Goal: Transaction & Acquisition: Purchase product/service

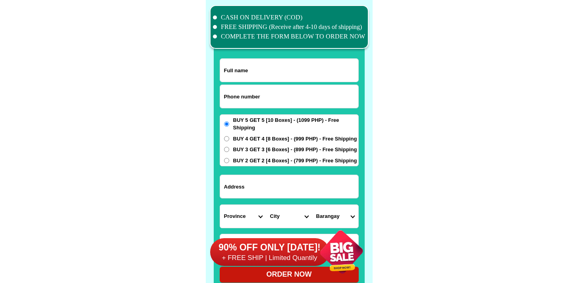
scroll to position [6172, 0]
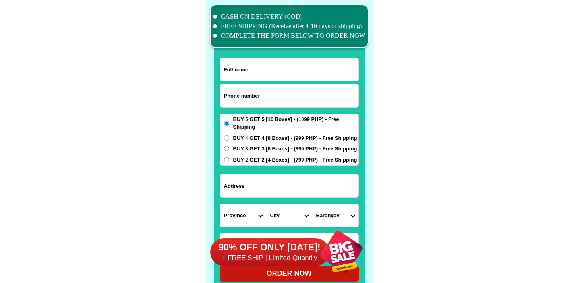
click at [265, 90] on input "Input phone_number" at bounding box center [289, 95] width 138 height 23
paste input "9773770394"
type input "09773770394"
click at [268, 84] on div "09773770394" at bounding box center [289, 96] width 139 height 24
click at [272, 69] on input "Input full_name" at bounding box center [289, 69] width 138 height 23
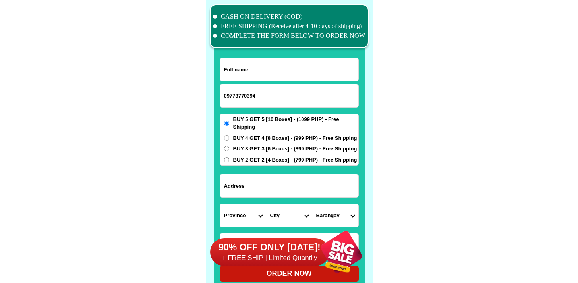
paste input "Warlito Garcia"
type input "Warlito Garcia"
click at [259, 139] on span "BUY 4 GET 4 [8 Boxes] - (999 PHP) - Free Shipping" at bounding box center [295, 138] width 124 height 8
click at [229, 139] on input "BUY 4 GET 4 [8 Boxes] - (999 PHP) - Free Shipping" at bounding box center [226, 137] width 5 height 5
radio input "true"
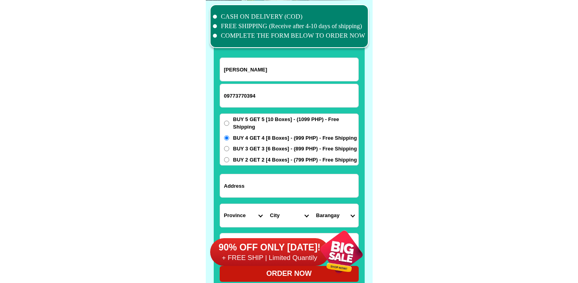
drag, startPoint x: 272, startPoint y: 175, endPoint x: 274, endPoint y: 182, distance: 7.0
click at [272, 175] on input "Input address" at bounding box center [289, 185] width 138 height 23
click at [274, 183] on input "Input address" at bounding box center [289, 185] width 138 height 23
paste input "12 sta Brigida st. Karuhatan Valenzuela City"
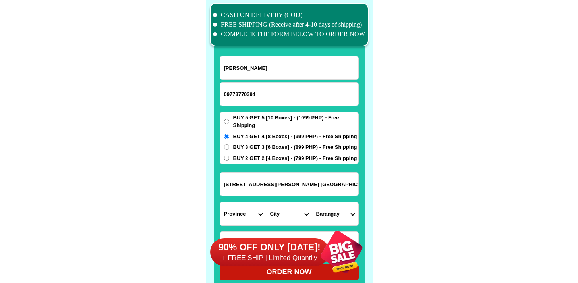
scroll to position [6174, 0]
type input "12 sta Brigida st. Karuhatan Valenzuela City"
click at [247, 212] on select "Province [GEOGRAPHIC_DATA] [GEOGRAPHIC_DATA][PERSON_NAME][GEOGRAPHIC_DATA][GEOG…" at bounding box center [243, 213] width 46 height 23
select select "63_219"
click at [220, 202] on select "Province [GEOGRAPHIC_DATA] [GEOGRAPHIC_DATA][PERSON_NAME][GEOGRAPHIC_DATA][GEOG…" at bounding box center [243, 213] width 46 height 23
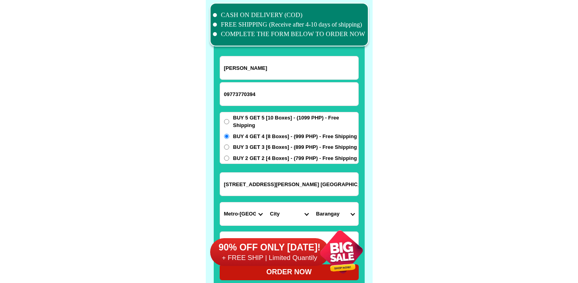
click at [296, 204] on select "City" at bounding box center [289, 213] width 46 height 23
select select "63_2191080"
click at [266, 202] on select "City [GEOGRAPHIC_DATA] [GEOGRAPHIC_DATA] [GEOGRAPHIC_DATA] [GEOGRAPHIC_DATA]-ci…" at bounding box center [289, 213] width 46 height 23
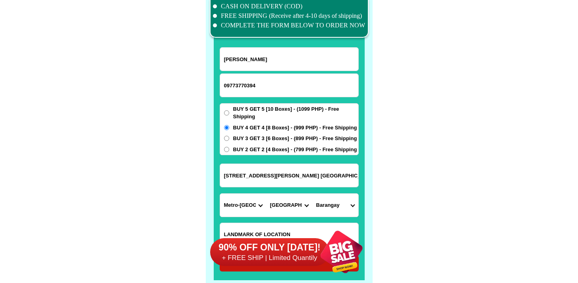
scroll to position [6190, 0]
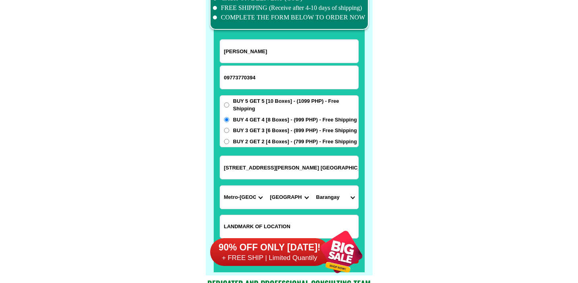
click at [337, 199] on select "Barangay Arkong bato Bagbaguin Balangkas Bignay Bisig Canumay east Canumay west…" at bounding box center [335, 197] width 46 height 23
select select "63_21910808278"
click at [312, 186] on select "Barangay Arkong bato Bagbaguin Balangkas Bignay Bisig Canumay east Canumay west…" at bounding box center [335, 197] width 46 height 23
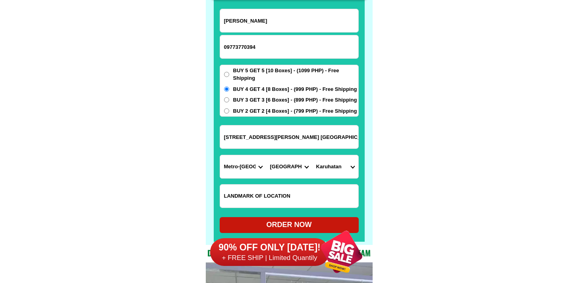
scroll to position [6235, 0]
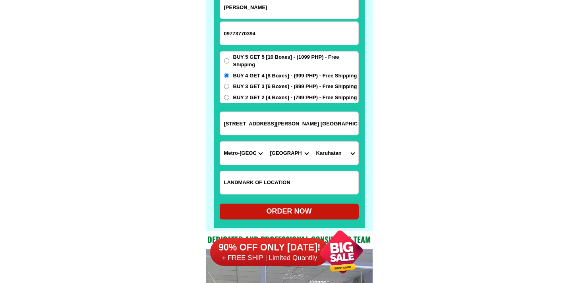
click at [291, 209] on div "ORDER NOW" at bounding box center [289, 211] width 139 height 11
radio input "true"
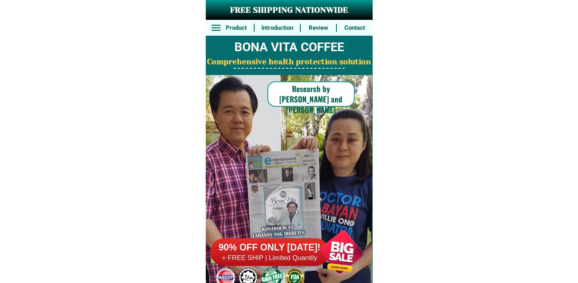
click at [283, 239] on div at bounding box center [269, 252] width 119 height 28
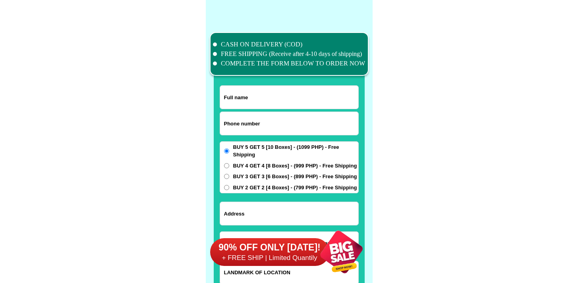
scroll to position [6172, 0]
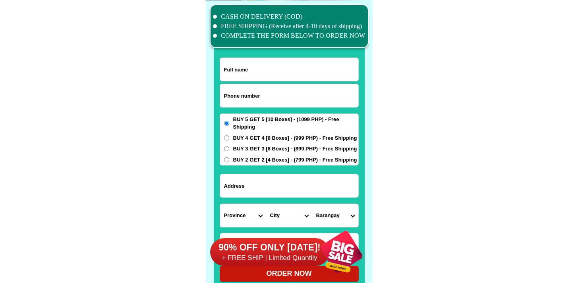
click at [257, 99] on input "Input phone_number" at bounding box center [289, 95] width 138 height 23
paste input "9563341144"
type input "09563341144"
click at [291, 74] on input "Input full_name" at bounding box center [289, 69] width 138 height 23
paste input "Shirley Fernandez"
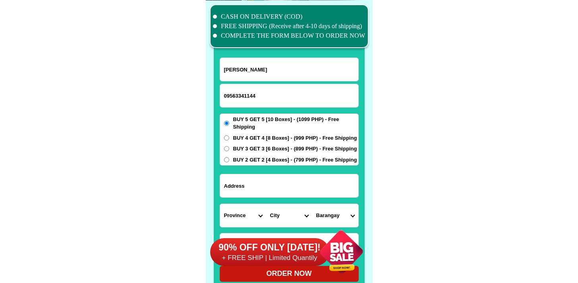
type input "Shirley Fernandez"
click at [288, 185] on input "Input address" at bounding box center [289, 185] width 138 height 23
paste input "36 Homber st. Group4 Palar vill. BRGYP.P.SOUTHSIDE TAGUIG CITYHALF"
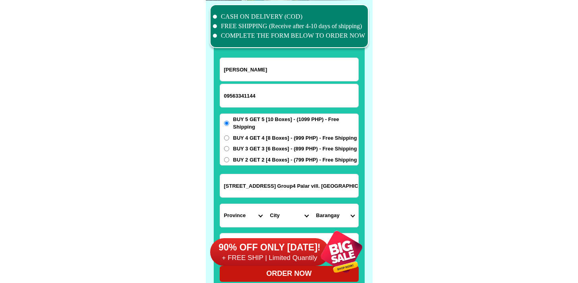
scroll to position [0, 46]
type input "36 Homber st. Group4 Palar vill. BRGYP.P.SOUTHSIDE TAGUIG CITYHALF"
click at [240, 204] on select "Province [GEOGRAPHIC_DATA] [GEOGRAPHIC_DATA][PERSON_NAME][GEOGRAPHIC_DATA][GEOG…" at bounding box center [243, 215] width 46 height 23
select select "63_219"
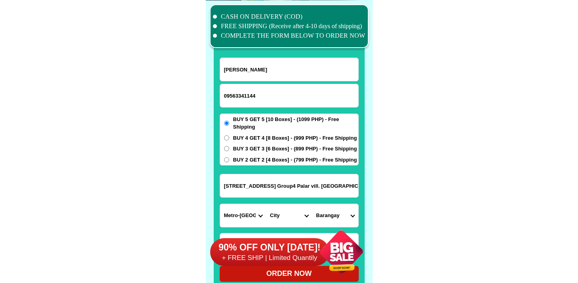
click at [220, 204] on select "Province [GEOGRAPHIC_DATA] [GEOGRAPHIC_DATA][PERSON_NAME][GEOGRAPHIC_DATA][GEOG…" at bounding box center [243, 215] width 46 height 23
click at [282, 216] on select "City Binondo CALOOCAN Ermita Intramuros Las-pinas Makati Malabon-city Malate Ma…" at bounding box center [289, 215] width 46 height 23
select select "63_2191611"
click at [266, 204] on select "City Binondo CALOOCAN Ermita Intramuros Las-pinas Makati Malabon-city Malate Ma…" at bounding box center [289, 215] width 46 height 23
click at [333, 213] on select "Barangay Bagumbayan Bambang Calzada Central bicutan Central signal village Fort…" at bounding box center [335, 215] width 46 height 23
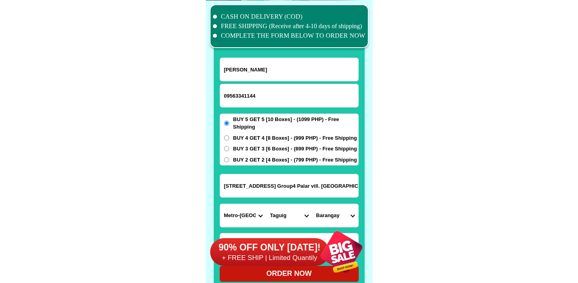
select select "63_21916113316"
click at [312, 204] on select "Barangay Bagumbayan Bambang Calzada Central bicutan Central signal village Fort…" at bounding box center [335, 215] width 46 height 23
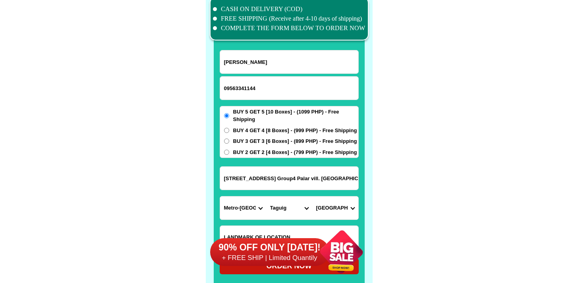
scroll to position [6190, 0]
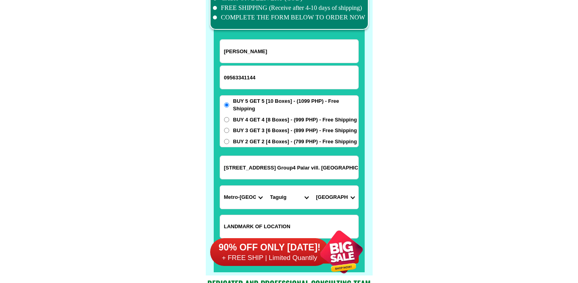
click at [322, 171] on input "36 Homber st. Group4 Palar vill. BRGYP.P.SOUTHSIDE TAGUIG CITYHALF" at bounding box center [289, 167] width 138 height 23
drag, startPoint x: 290, startPoint y: 167, endPoint x: 394, endPoint y: 164, distance: 104.1
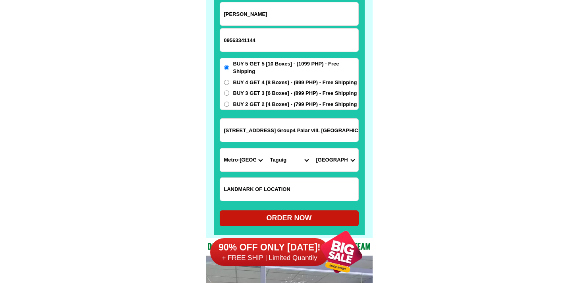
scroll to position [6295, 0]
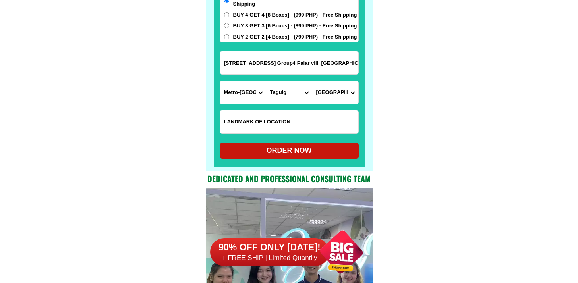
click at [298, 150] on div "ORDER NOW" at bounding box center [289, 150] width 139 height 11
radio input "true"
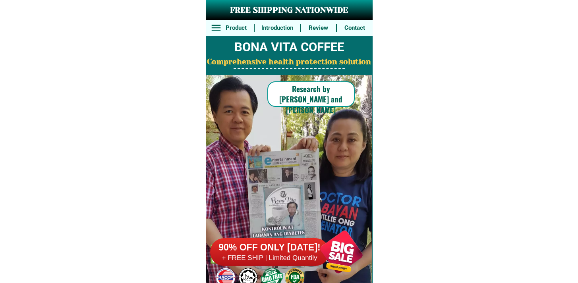
click at [276, 259] on h6 "+ FREE SHIP | Limited Quantily" at bounding box center [269, 258] width 119 height 9
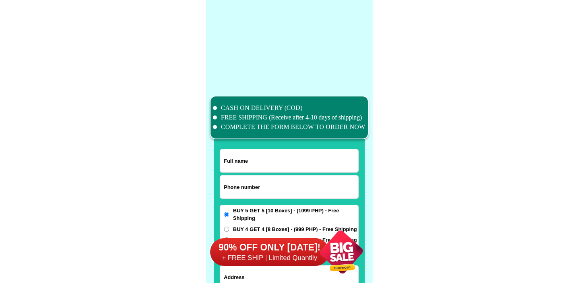
scroll to position [6172, 0]
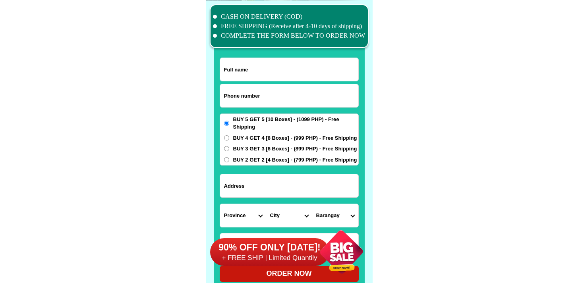
click at [261, 101] on input "Input phone_number" at bounding box center [289, 95] width 138 height 23
paste input "9454085513"
type input "09454085513"
click at [302, 61] on input "Input full_name" at bounding box center [289, 69] width 138 height 23
paste input "[PERSON_NAME]"
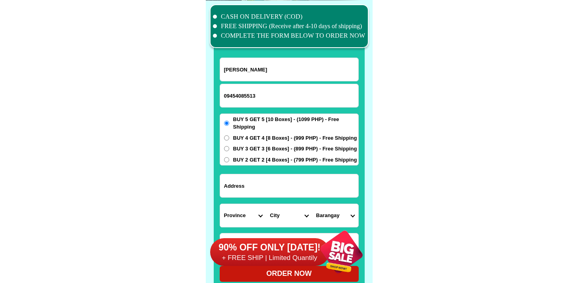
type input "[PERSON_NAME]"
click at [262, 195] on input "Input address" at bounding box center [289, 185] width 138 height 23
paste input "228 D. Arellano St. Patani alley Bagog Barrio Caloocan Brgy. 133 City B"
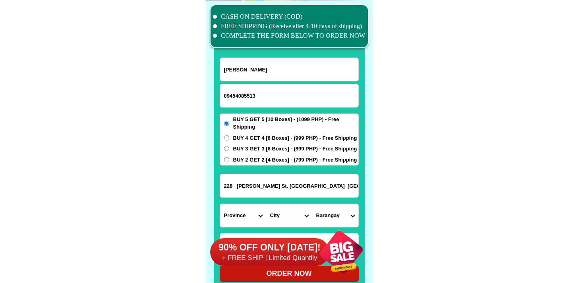
scroll to position [0, 53]
type input "228 D. Arellano St. Patani alley Bagog Barrio Caloocan Brgy. 133 City B"
click at [233, 215] on select "Province [GEOGRAPHIC_DATA] [GEOGRAPHIC_DATA][PERSON_NAME][GEOGRAPHIC_DATA][GEOG…" at bounding box center [243, 215] width 46 height 23
click at [220, 204] on select "Province [GEOGRAPHIC_DATA] [GEOGRAPHIC_DATA][PERSON_NAME][GEOGRAPHIC_DATA][GEOG…" at bounding box center [243, 215] width 46 height 23
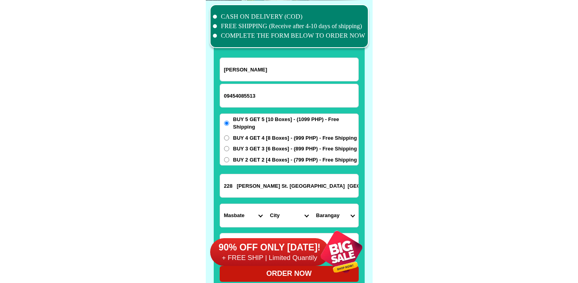
click at [234, 181] on input "228 D. Arellano St. Patani alley Bagog Barrio Caloocan Brgy. 133 City B" at bounding box center [289, 185] width 138 height 23
click at [240, 202] on form "Marilou tapar jariel 09454085513 ORDER NOW 228 D. Arellano St. Patani alley Bag…" at bounding box center [289, 170] width 139 height 224
click at [239, 208] on select "Province [GEOGRAPHIC_DATA] [GEOGRAPHIC_DATA][PERSON_NAME][GEOGRAPHIC_DATA][GEOG…" at bounding box center [243, 215] width 46 height 23
select select "63_219"
click at [220, 204] on select "Province [GEOGRAPHIC_DATA] [GEOGRAPHIC_DATA][PERSON_NAME][GEOGRAPHIC_DATA][GEOG…" at bounding box center [243, 215] width 46 height 23
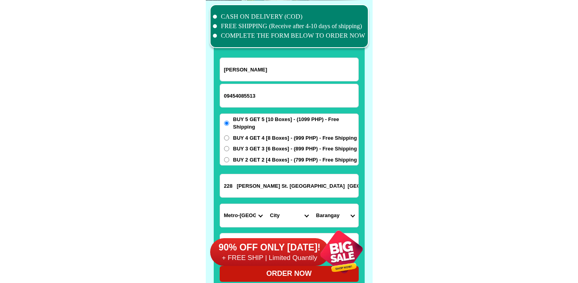
click at [287, 214] on select "City [GEOGRAPHIC_DATA] [GEOGRAPHIC_DATA] [GEOGRAPHIC_DATA] [GEOGRAPHIC_DATA]-ci…" at bounding box center [289, 215] width 46 height 23
select select "63_2199773"
click at [266, 204] on select "City [GEOGRAPHIC_DATA] [GEOGRAPHIC_DATA] [GEOGRAPHIC_DATA] [GEOGRAPHIC_DATA]-ci…" at bounding box center [289, 215] width 46 height 23
click at [332, 181] on input "228 D. Arellano St. Patani alley Bagog Barrio Caloocan Brgy. 133 City B" at bounding box center [289, 185] width 138 height 23
click at [332, 214] on select "Barangay Barangay 1 Barangay 10 Barangay 100 Barangay 101 Barangay 102 Barangay…" at bounding box center [335, 215] width 46 height 23
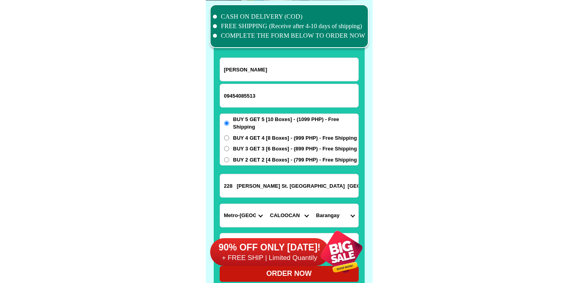
click at [316, 189] on input "228 D. Arellano St. Patani alley Bagog Barrio Caloocan Brgy. 133 City B" at bounding box center [289, 185] width 138 height 23
drag, startPoint x: 285, startPoint y: 191, endPoint x: 431, endPoint y: 187, distance: 145.4
click at [337, 213] on select "Barangay Barangay 1 Barangay 10 Barangay 100 Barangay 101 Barangay 102 Barangay…" at bounding box center [335, 215] width 46 height 23
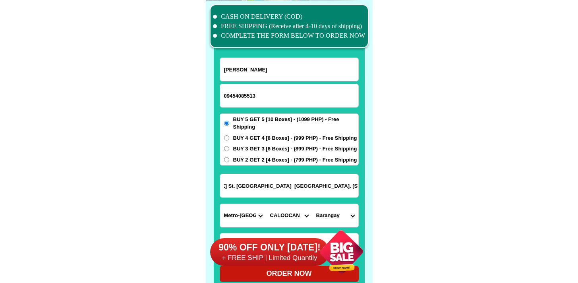
scroll to position [0, 0]
select select "63_21997731822"
click at [312, 204] on select "Barangay Barangay 1 Barangay 10 Barangay 100 Barangay 101 Barangay 102 Barangay…" at bounding box center [335, 215] width 46 height 23
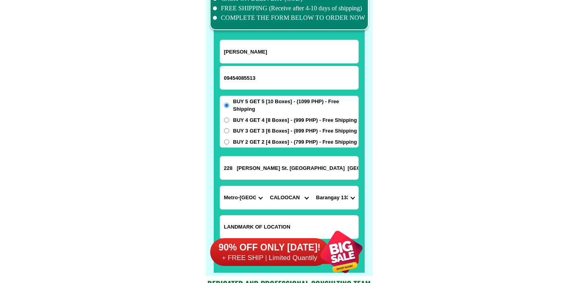
scroll to position [6190, 0]
click at [318, 171] on input "228 D. Arellano St. Patani alley Bagog Barrio Caloocan Brgy. 133 City B" at bounding box center [289, 167] width 138 height 23
drag, startPoint x: 322, startPoint y: 170, endPoint x: 407, endPoint y: 166, distance: 85.1
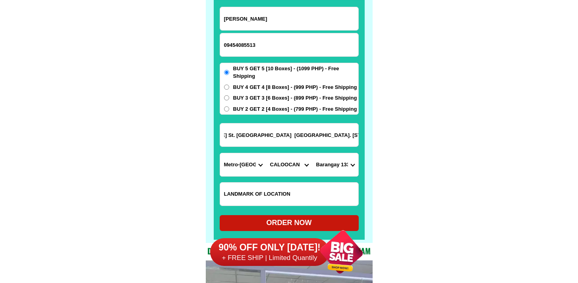
scroll to position [0, 0]
click at [295, 228] on div "90% OFF ONLY [DATE]! + FREE SHIP | Limited Quantily" at bounding box center [291, 252] width 162 height 62
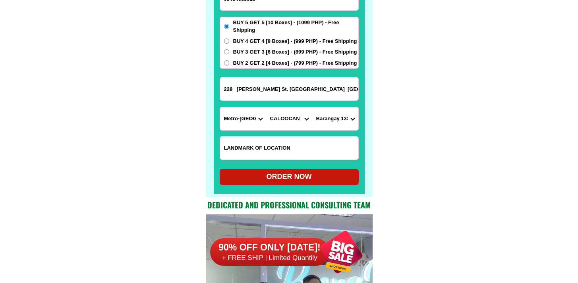
scroll to position [6290, 0]
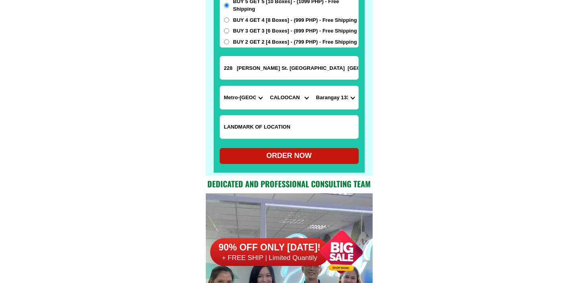
click at [308, 156] on div "ORDER NOW" at bounding box center [289, 155] width 139 height 11
radio input "true"
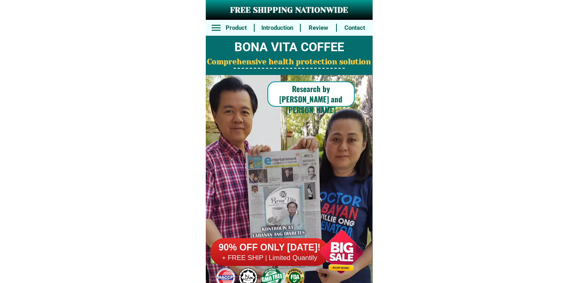
click at [288, 242] on h6 "90% OFF ONLY [DATE]!" at bounding box center [269, 248] width 119 height 12
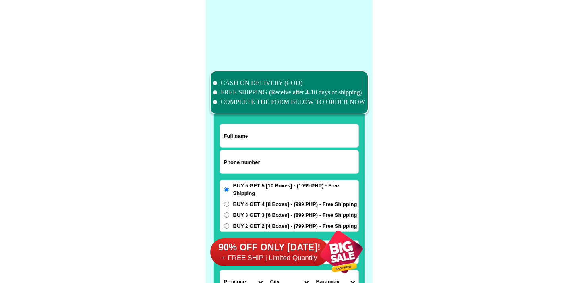
scroll to position [6172, 0]
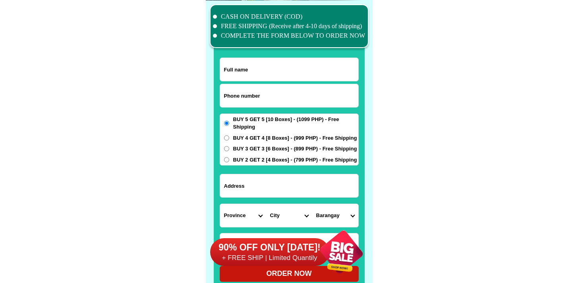
click at [260, 90] on input "Input phone_number" at bounding box center [289, 95] width 138 height 23
paste input "Zamboanga-del-sur Fernando Compound Sta. Maria Zamboanga City near Z OIL"
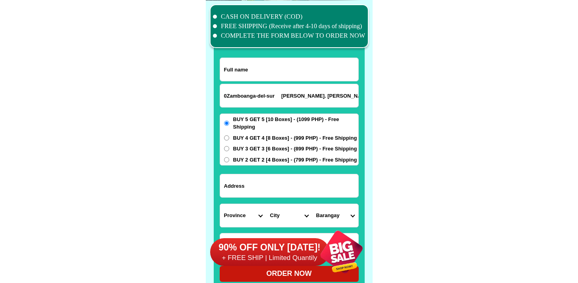
scroll to position [0, 69]
click at [260, 90] on input "0Zamboanga-del-sur Fernando Compound Sta. Maria Zamboanga City near Z OIL" at bounding box center [289, 95] width 138 height 23
type input "0Zamboanga-del-sur Fernando Compound Sta. Maria Zamboanga City near Z OIL"
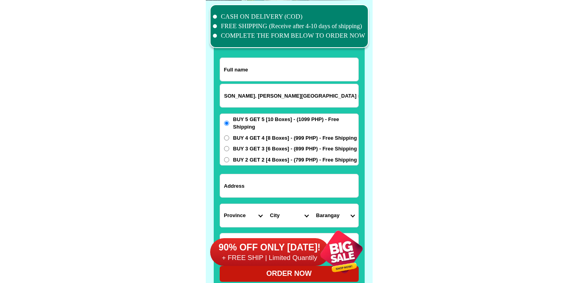
scroll to position [0, 0]
click at [265, 191] on input "Input address" at bounding box center [289, 185] width 138 height 23
paste input "Zamboanga-del-sur Fernando Compound Sta. Maria Zamboanga City near Z OIL"
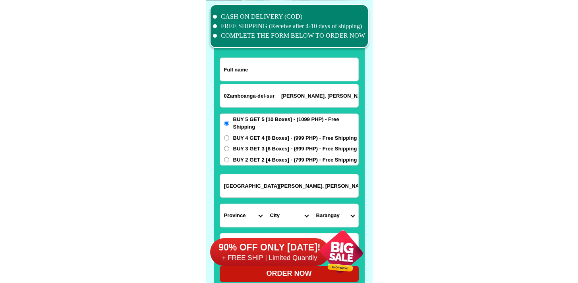
scroll to position [0, 69]
type input "Zamboanga-del-sur Fernando Compound Sta. Maria Zamboanga City near Z OIL"
click at [230, 97] on input "0Zamboanga-del-sur Fernando Compound Sta. Maria Zamboanga City near Z OIL" at bounding box center [289, 95] width 138 height 23
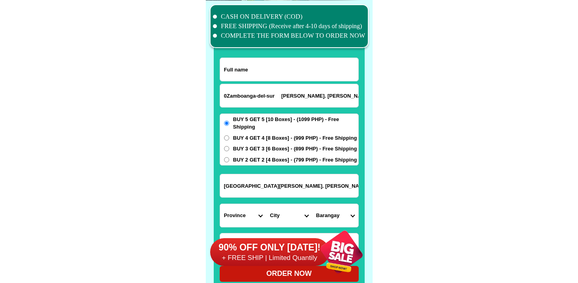
click at [230, 97] on input "0Zamboanga-del-sur Fernando Compound Sta. Maria Zamboanga City near Z OIL" at bounding box center [289, 95] width 138 height 23
paste input "9752266287"
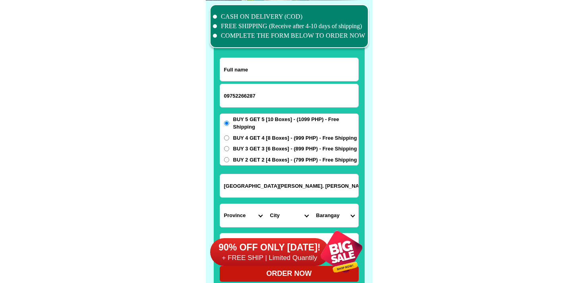
type input "09752266287"
click at [286, 75] on input "Input full_name" at bounding box center [289, 69] width 138 height 23
paste input "Sonita Rivera"
type input "Sonita Rivera"
click at [289, 141] on span "BUY 4 GET 4 [8 Boxes] - (999 PHP) - Free Shipping" at bounding box center [295, 138] width 124 height 8
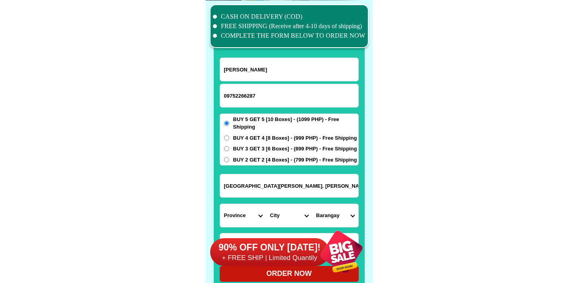
click at [229, 141] on input "BUY 4 GET 4 [8 Boxes] - (999 PHP) - Free Shipping" at bounding box center [226, 137] width 5 height 5
radio input "true"
click at [287, 146] on span "BUY 3 GET 3 [6 Boxes] - (899 PHP) - Free Shipping" at bounding box center [295, 149] width 124 height 8
click at [229, 146] on input "BUY 3 GET 3 [6 Boxes] - (899 PHP) - Free Shipping" at bounding box center [226, 148] width 5 height 5
radio input "true"
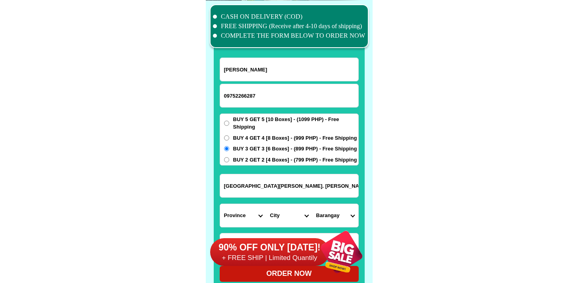
click at [278, 181] on input "Zamboanga-del-sur Fernando Compound Sta. Maria Zamboanga City near Z OIL" at bounding box center [289, 185] width 138 height 23
click at [273, 185] on input "Zamboanga-del-sur Fernando Compound Sta. Maria Zamboanga City near Z OIL" at bounding box center [289, 185] width 138 height 23
click at [246, 212] on select "Province [GEOGRAPHIC_DATA] [GEOGRAPHIC_DATA][PERSON_NAME][GEOGRAPHIC_DATA][GEOG…" at bounding box center [243, 215] width 46 height 23
select select "63_427"
click at [220, 204] on select "Province [GEOGRAPHIC_DATA] [GEOGRAPHIC_DATA][PERSON_NAME][GEOGRAPHIC_DATA][GEOG…" at bounding box center [243, 215] width 46 height 23
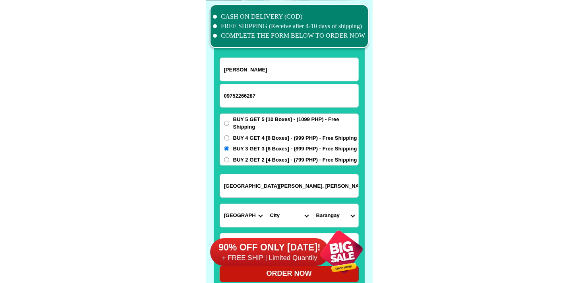
click at [275, 187] on input "Zamboanga-del-sur Fernando Compound Sta. Maria Zamboanga City near Z OIL" at bounding box center [289, 185] width 138 height 23
drag, startPoint x: 262, startPoint y: 189, endPoint x: 499, endPoint y: 186, distance: 237.5
click at [294, 218] on select "City Bayog Dimataling Dinas Dumalinao Dumingag Guipos Josefina Kumalarang Laban…" at bounding box center [289, 215] width 46 height 23
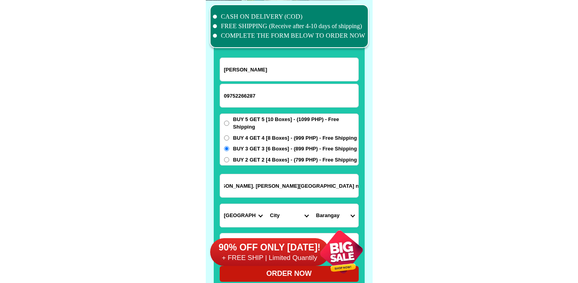
scroll to position [0, 0]
select select "63_4274669"
click at [266, 204] on select "City Bayog Dimataling Dinas Dumalinao Dumingag Guipos Josefina Kumalarang Laban…" at bounding box center [289, 215] width 46 height 23
drag, startPoint x: 294, startPoint y: 218, endPoint x: 318, endPoint y: 196, distance: 32.0
click at [318, 196] on input "Zamboanga-del-sur Fernando Compound Sta. Maria Zamboanga City near Z OIL" at bounding box center [289, 185] width 138 height 23
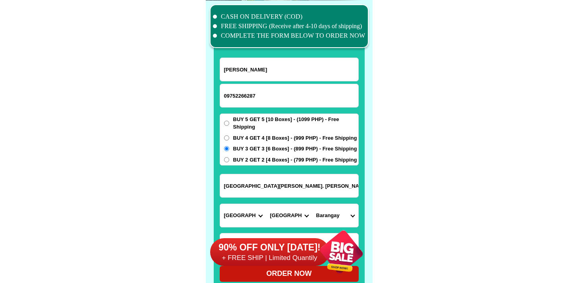
click at [282, 188] on input "Zamboanga-del-sur Fernando Compound Sta. Maria Zamboanga City near Z OIL" at bounding box center [289, 185] width 138 height 23
drag, startPoint x: 274, startPoint y: 187, endPoint x: 396, endPoint y: 202, distance: 122.8
click at [341, 213] on select "Barangay Arena blanco Ayala Baliwasan Baluno Barangay zone i (pob.) Barangay zo…" at bounding box center [335, 215] width 46 height 23
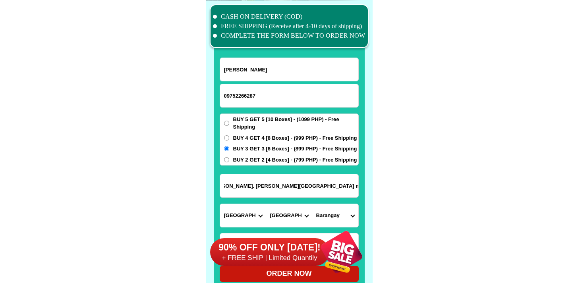
scroll to position [0, 0]
click at [350, 197] on div "Zamboanga-del-sur Fernando Compound Sta. Maria Zamboanga City near Z OIL" at bounding box center [289, 186] width 139 height 24
click at [342, 205] on select "Barangay Arena blanco Ayala Baliwasan Baluno Barangay zone i (pob.) Barangay zo…" at bounding box center [335, 215] width 46 height 23
select select "63_42746693207"
click at [312, 204] on select "Barangay Arena blanco Ayala Baliwasan Baluno Barangay zone i (pob.) Barangay zo…" at bounding box center [335, 215] width 46 height 23
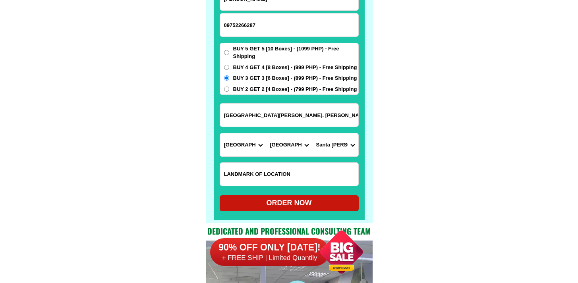
scroll to position [6243, 0]
click at [288, 188] on form "Sonita Rivera 09752266287 ORDER NOW Zamboanga-del-sur Fernando Compound Sta. Ma…" at bounding box center [289, 99] width 139 height 224
click at [286, 204] on div "ORDER NOW" at bounding box center [289, 203] width 139 height 11
radio input "true"
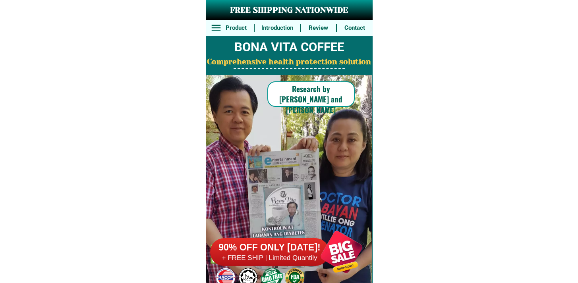
click at [296, 236] on div "90% OFF ONLY [DATE]! + FREE SHIP | Limited Quantily" at bounding box center [291, 252] width 162 height 62
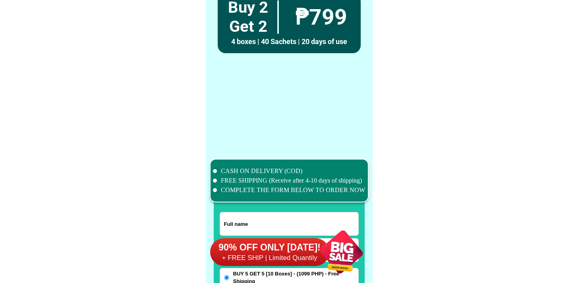
scroll to position [6172, 0]
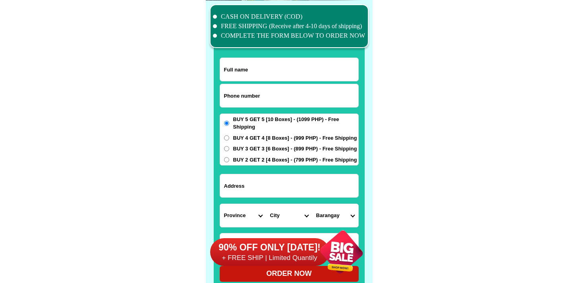
click at [236, 90] on input "Input phone_number" at bounding box center [289, 95] width 138 height 23
paste input "9302913003"
type input "09302913003"
click at [269, 79] on input "Input full_name" at bounding box center [289, 69] width 138 height 23
paste input "[PERSON_NAME]"
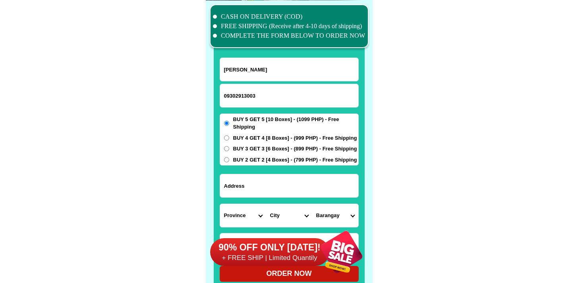
type input "[PERSON_NAME]"
click at [272, 195] on input "Input address" at bounding box center [289, 185] width 138 height 23
paste input "[PERSON_NAME] cam Dur"
type input "[PERSON_NAME] cam Dur"
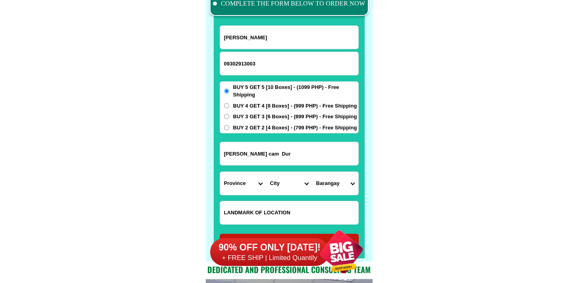
scroll to position [6208, 0]
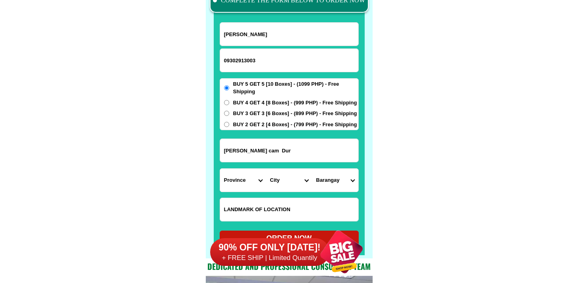
click at [256, 200] on input "Input LANDMARKOFLOCATION" at bounding box center [289, 209] width 138 height 23
paste input "Rice .mill5 color. Green. Order 5 boxes"
type input "Rice .mill5 color. Green. Order 5 boxes"
click at [246, 185] on select "Province [GEOGRAPHIC_DATA] [GEOGRAPHIC_DATA][PERSON_NAME][GEOGRAPHIC_DATA][GEOG…" at bounding box center [243, 180] width 46 height 23
select select "63_374"
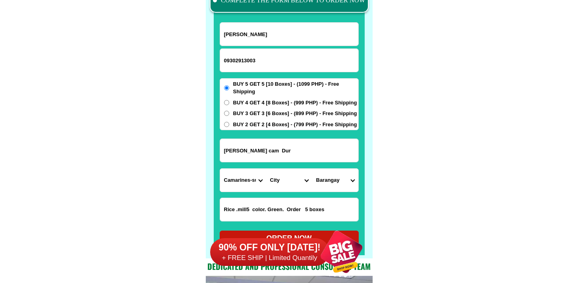
click at [220, 169] on select "Province [GEOGRAPHIC_DATA] [GEOGRAPHIC_DATA][PERSON_NAME][GEOGRAPHIC_DATA][GEOG…" at bounding box center [243, 180] width 46 height 23
click at [281, 183] on select "City Baao Balatan Bombon Buhi Bula Cabusao Calabanga Camaligan Camarines-sur-ba…" at bounding box center [289, 180] width 46 height 23
select select "63_3747927"
click at [266, 169] on select "City Baao Balatan Bombon Buhi Bula Cabusao Calabanga Camaligan Camarines-sur-ba…" at bounding box center [289, 180] width 46 height 23
click at [333, 170] on select "Barangay Angustia (angustia inapatan) Antipolo old Antipolo young Aro-aldao Bus…" at bounding box center [335, 180] width 46 height 23
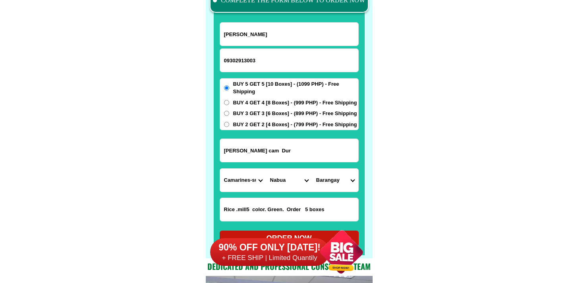
select select "63_37479272302"
click at [312, 169] on select "Barangay Angustia (angustia inapatan) Antipolo old Antipolo young Aro-aldao Bus…" at bounding box center [335, 180] width 46 height 23
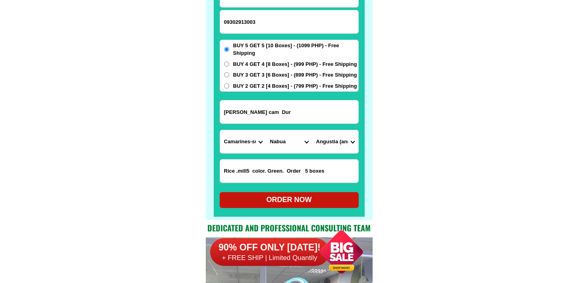
scroll to position [6257, 0]
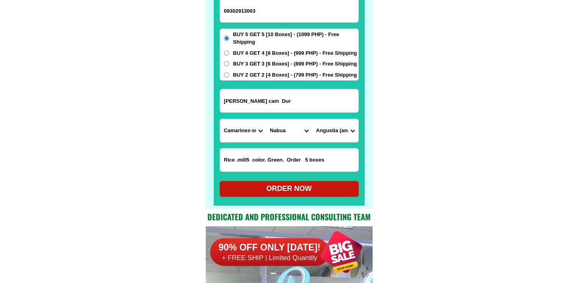
click at [263, 183] on div "ORDER NOW" at bounding box center [289, 189] width 139 height 16
type input "Rice .mill5 color. Green. Order 5 boxes"
radio input "true"
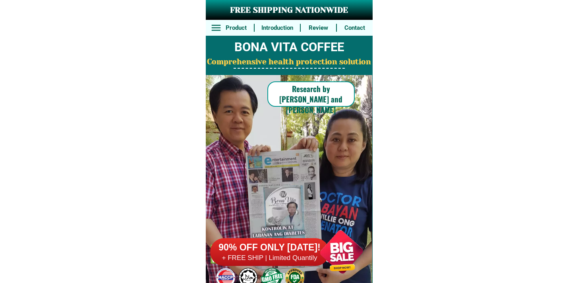
click at [295, 258] on h6 "+ FREE SHIP | Limited Quantily" at bounding box center [269, 258] width 119 height 9
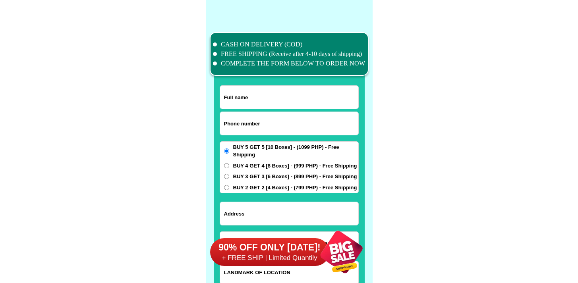
scroll to position [6172, 0]
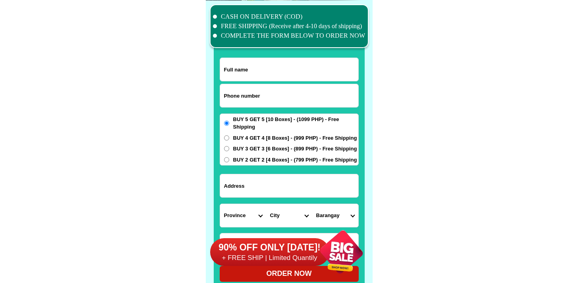
click at [271, 94] on input "Input phone_number" at bounding box center [289, 95] width 138 height 23
paste input "9396349315"
type input "09396349315"
click at [297, 68] on input "Input full_name" at bounding box center [289, 69] width 138 height 23
paste input "[PERSON_NAME][GEOGRAPHIC_DATA]"
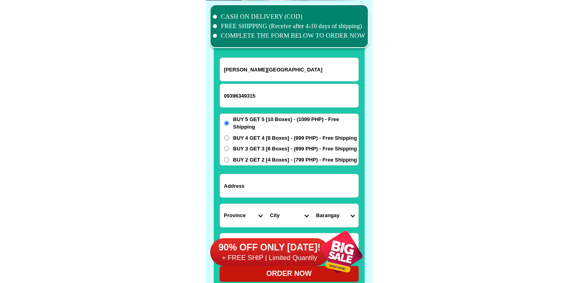
type input "[PERSON_NAME][GEOGRAPHIC_DATA]"
click at [289, 187] on input "Input address" at bounding box center [289, 185] width 138 height 23
paste input "San [PERSON_NAME] (pob.) [PERSON_NAME]"
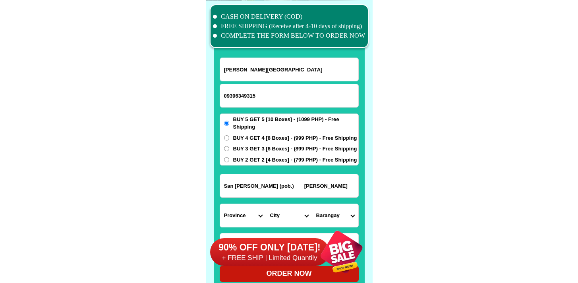
type input "San [PERSON_NAME] (pob.) [PERSON_NAME]"
click at [239, 216] on select "Province [GEOGRAPHIC_DATA] [GEOGRAPHIC_DATA][PERSON_NAME][GEOGRAPHIC_DATA][GEOG…" at bounding box center [243, 215] width 46 height 23
select select "63_870"
click at [220, 204] on select "Province [GEOGRAPHIC_DATA] [GEOGRAPHIC_DATA][PERSON_NAME][GEOGRAPHIC_DATA][GEOG…" at bounding box center [243, 215] width 46 height 23
click at [295, 218] on select "City" at bounding box center [289, 215] width 46 height 23
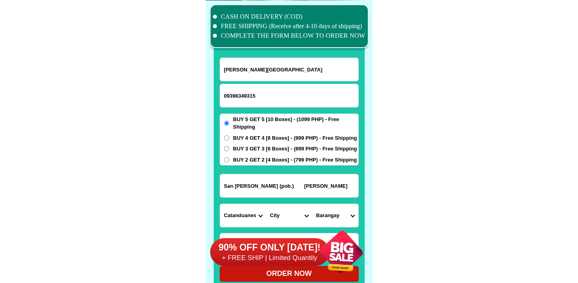
select select "63_870524"
click at [266, 204] on select "City [PERSON_NAME][GEOGRAPHIC_DATA] [PERSON_NAME][GEOGRAPHIC_DATA]-san-[PERSON_…" at bounding box center [289, 215] width 46 height 23
click at [332, 217] on select "Barangay Antipolo del norte Antipolo del sur Balite [PERSON_NAME] Buyo Cabihian…" at bounding box center [335, 215] width 46 height 23
select select "63_8705245301"
click at [312, 204] on select "Barangay Antipolo del norte Antipolo del sur Balite [PERSON_NAME] Buyo Cabihian…" at bounding box center [335, 215] width 46 height 23
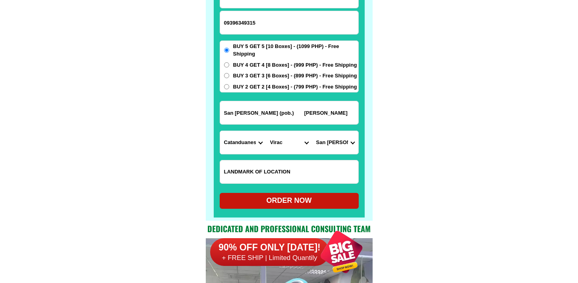
scroll to position [6267, 0]
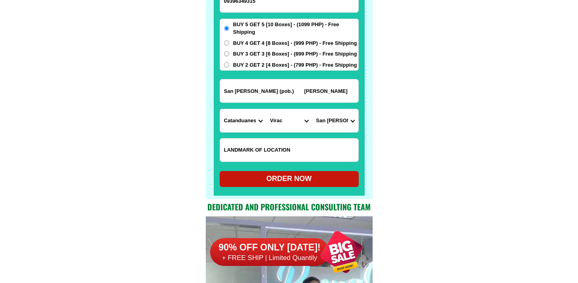
click at [294, 182] on div "ORDER NOW" at bounding box center [289, 179] width 139 height 11
radio input "true"
